Goal: Task Accomplishment & Management: Use online tool/utility

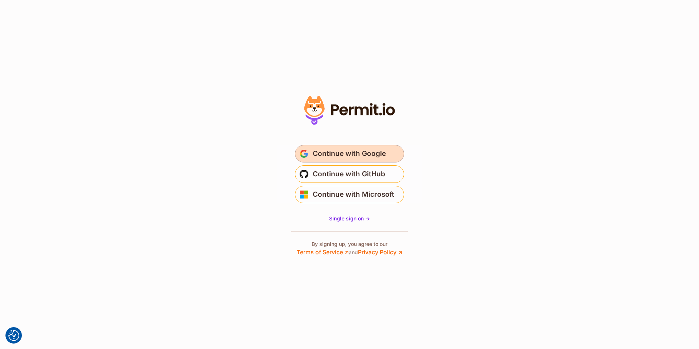
click at [347, 150] on span "Continue with Google" at bounding box center [349, 154] width 73 height 12
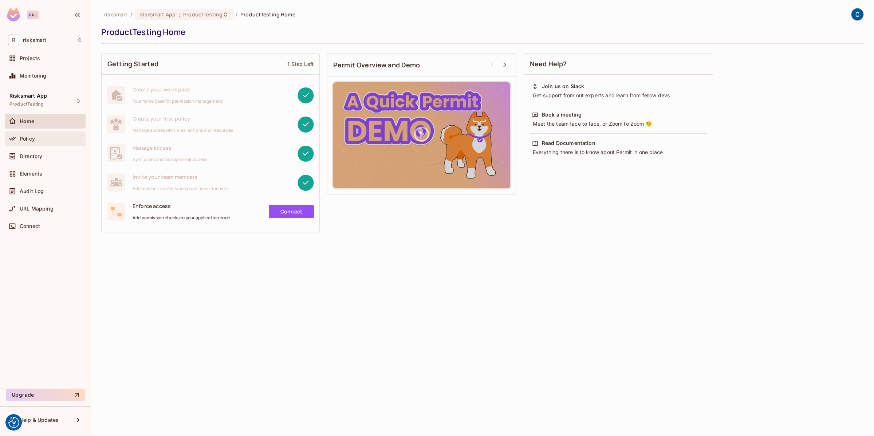
click at [29, 144] on div "Policy" at bounding box center [45, 138] width 80 height 15
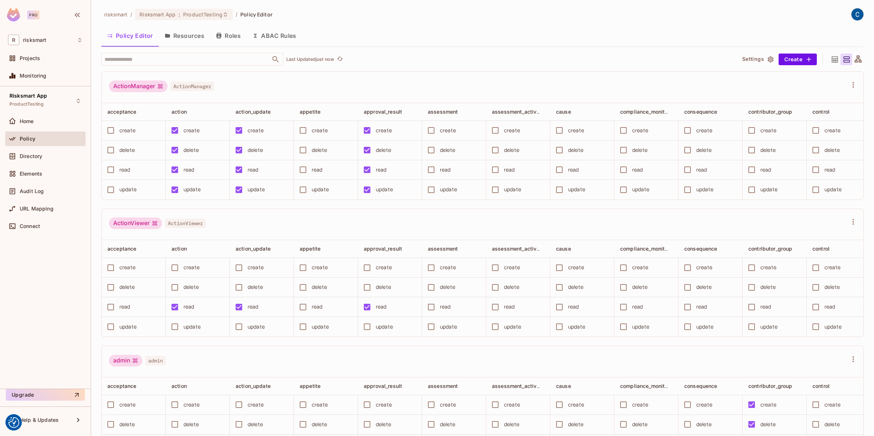
scroll to position [388, 0]
